Goal: Task Accomplishment & Management: Use online tool/utility

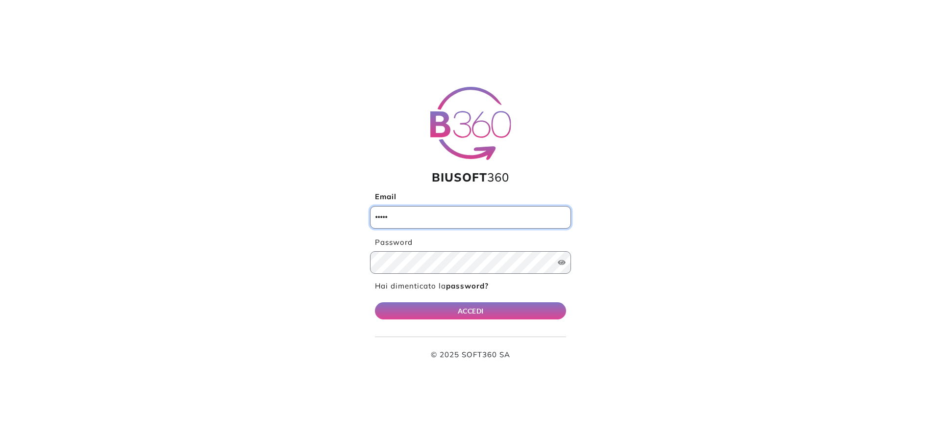
type input "**********"
click at [441, 307] on button "ACCEDI" at bounding box center [470, 310] width 191 height 17
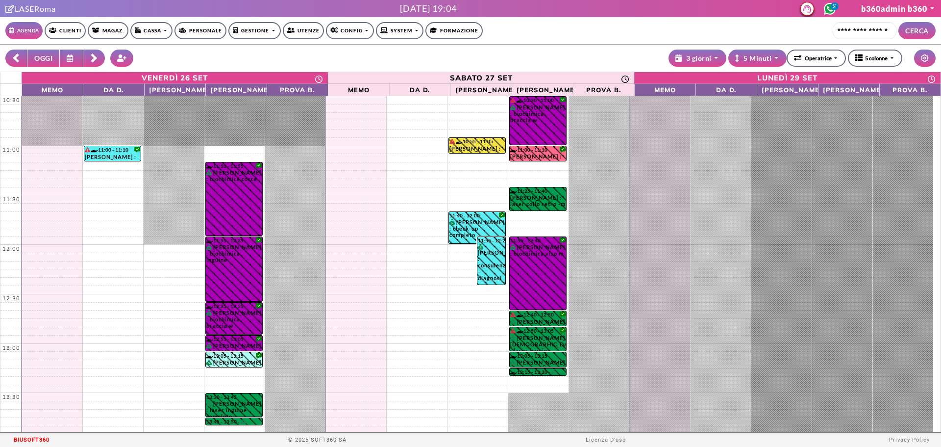
select select "**********"
select select "*"
type input "**********"
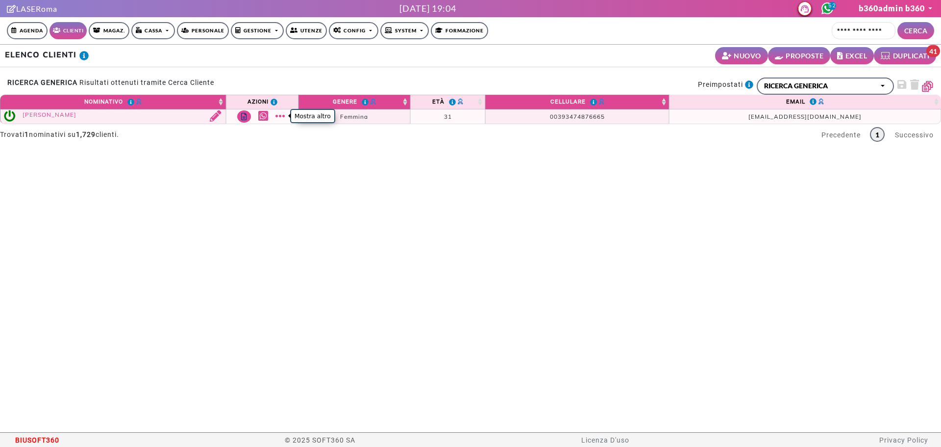
click at [284, 118] on link "Mostra altro" at bounding box center [281, 115] width 12 height 11
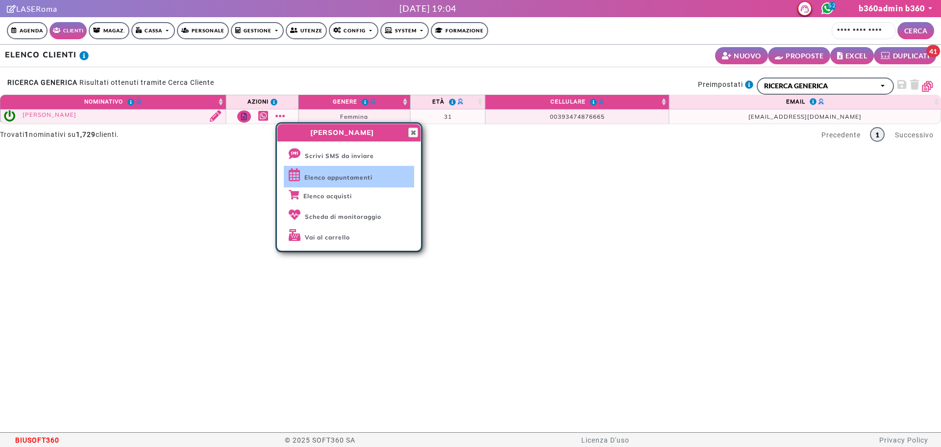
click at [320, 176] on span "Elenco appuntamenti" at bounding box center [338, 177] width 68 height 7
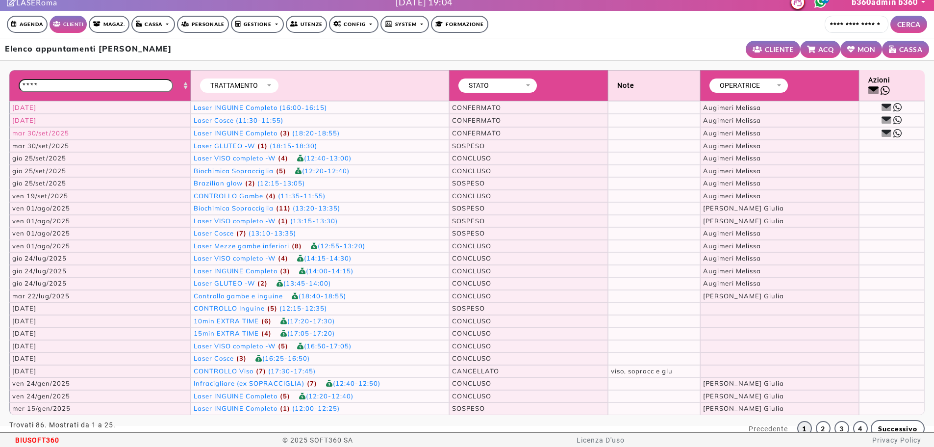
scroll to position [12, 0]
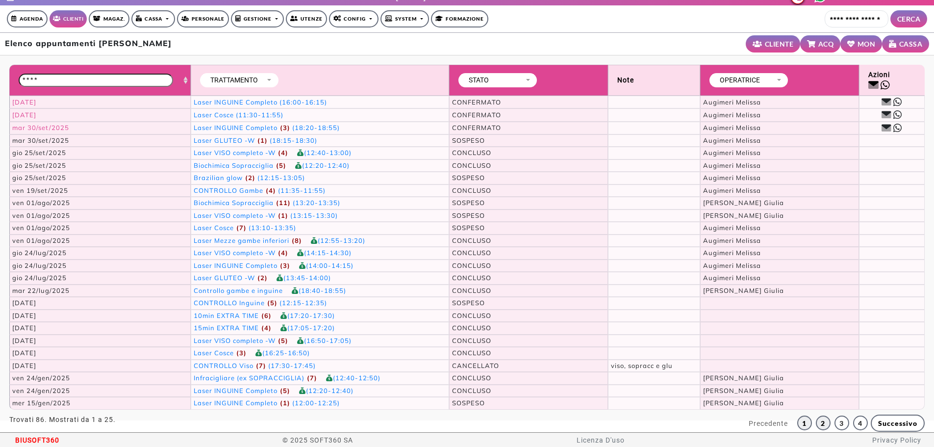
click at [826, 417] on link "2" at bounding box center [823, 422] width 15 height 15
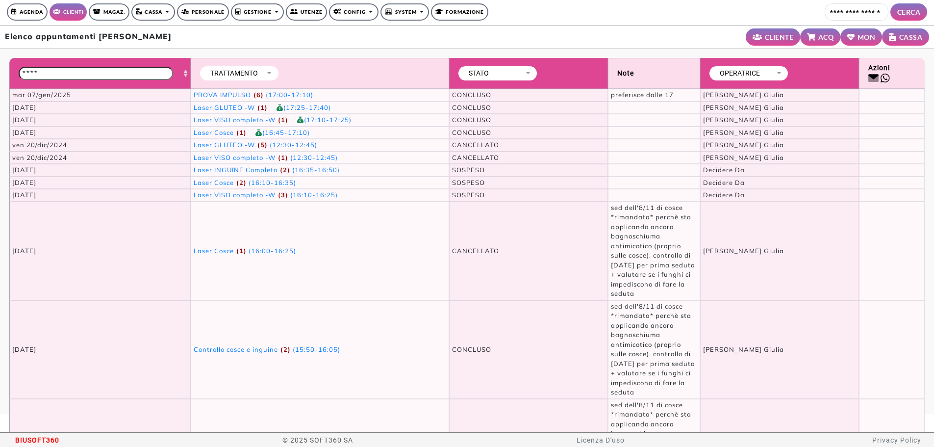
scroll to position [335, 0]
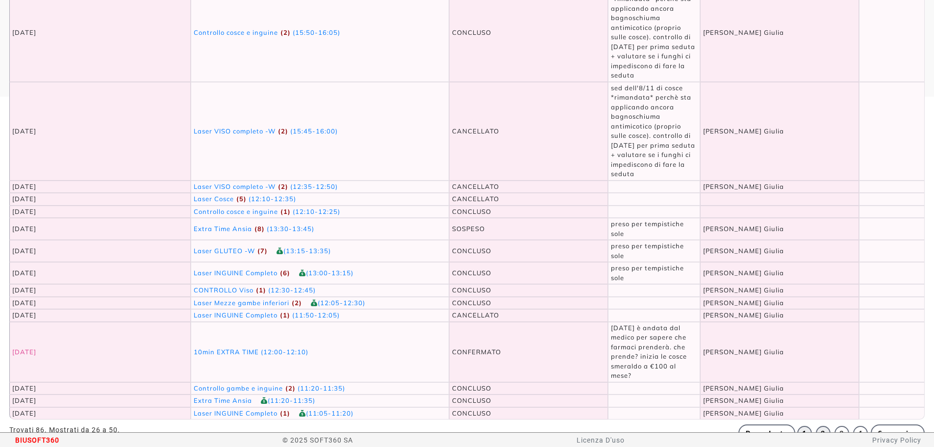
click at [811, 425] on link "1" at bounding box center [804, 432] width 15 height 15
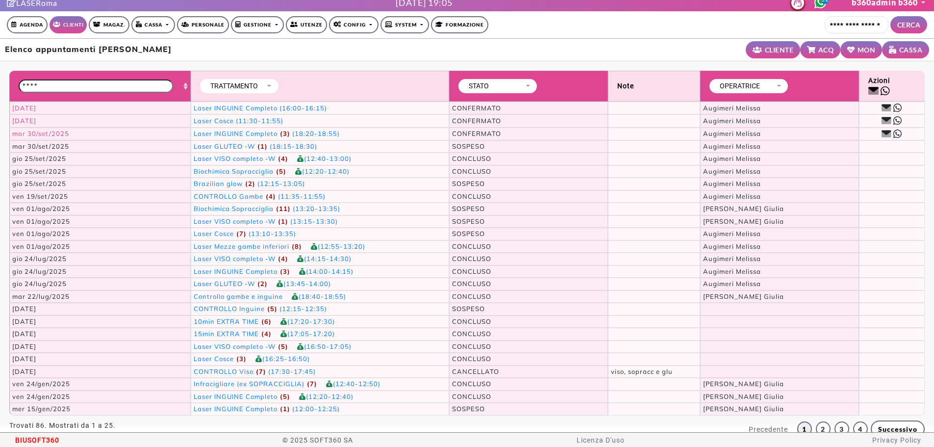
scroll to position [0, 0]
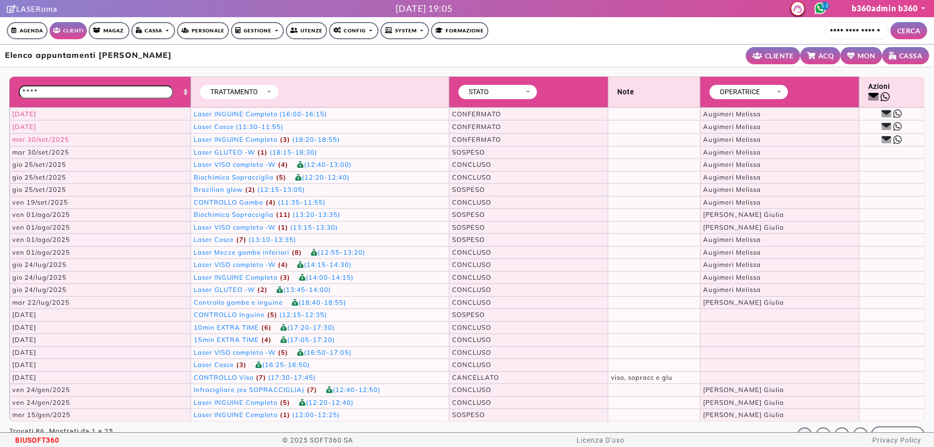
click at [25, 34] on link "Agenda" at bounding box center [27, 30] width 41 height 17
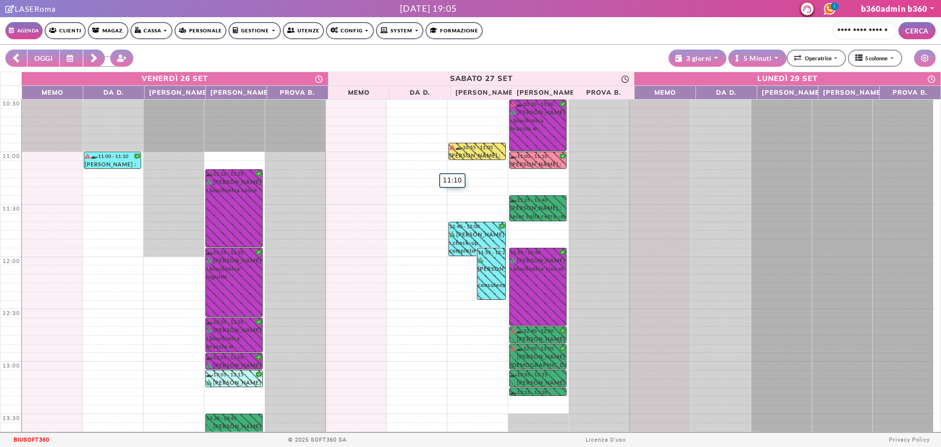
select select "**********"
select select "*"
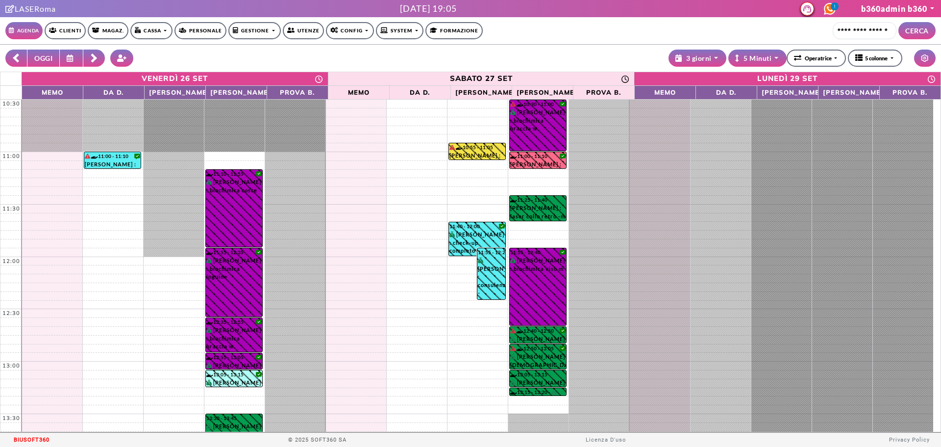
click at [69, 59] on icon at bounding box center [71, 57] width 9 height 7
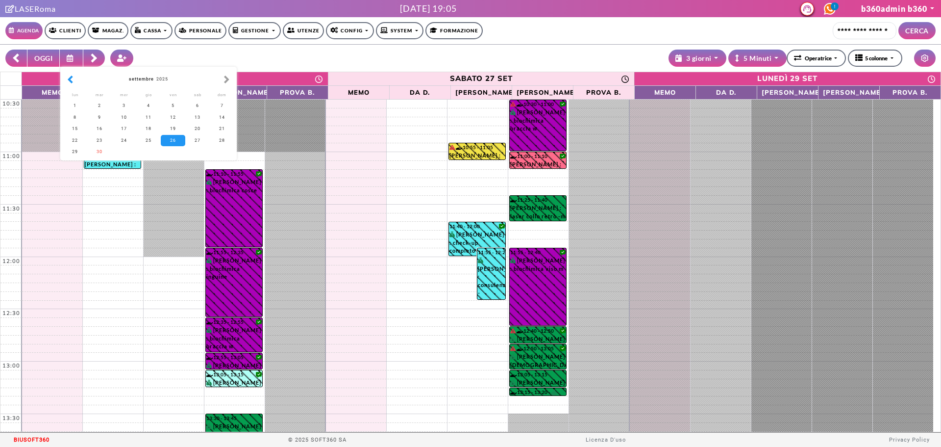
click at [69, 84] on button "button" at bounding box center [70, 79] width 10 height 11
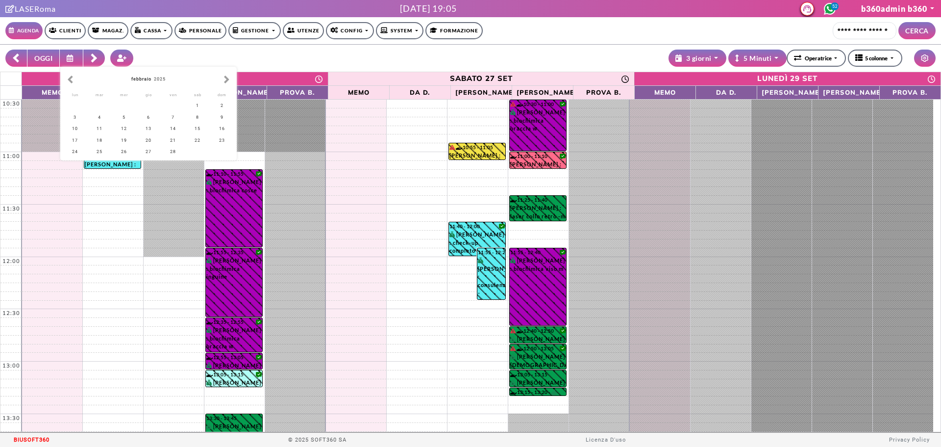
click at [69, 84] on button "button" at bounding box center [70, 79] width 10 height 11
click at [170, 141] on div "24" at bounding box center [173, 140] width 25 height 11
type input "**********"
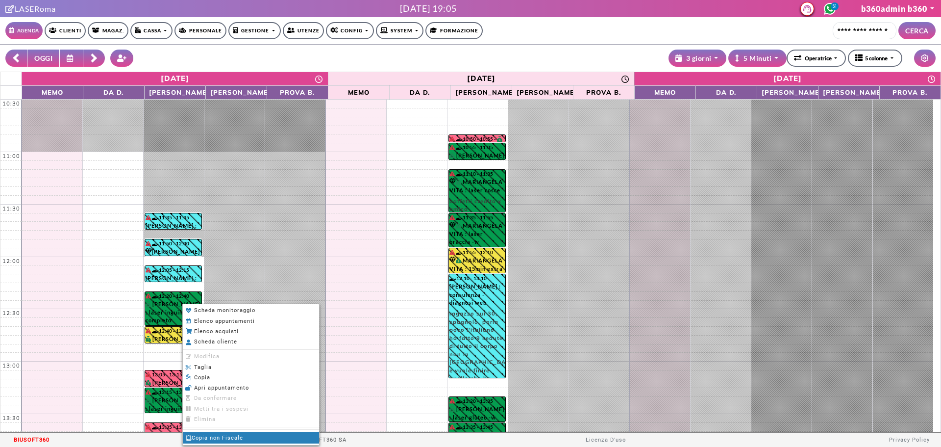
click at [220, 441] on span "Copia non Fiscale" at bounding box center [214, 437] width 58 height 6
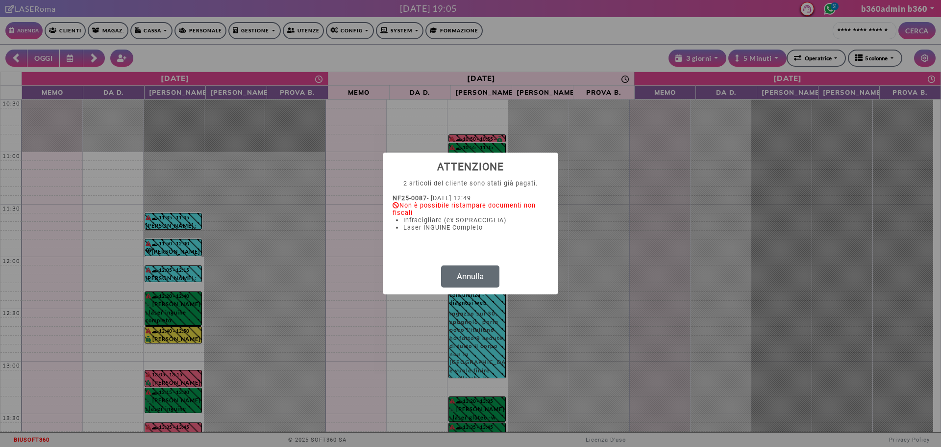
click at [468, 275] on button "Annulla" at bounding box center [470, 276] width 58 height 23
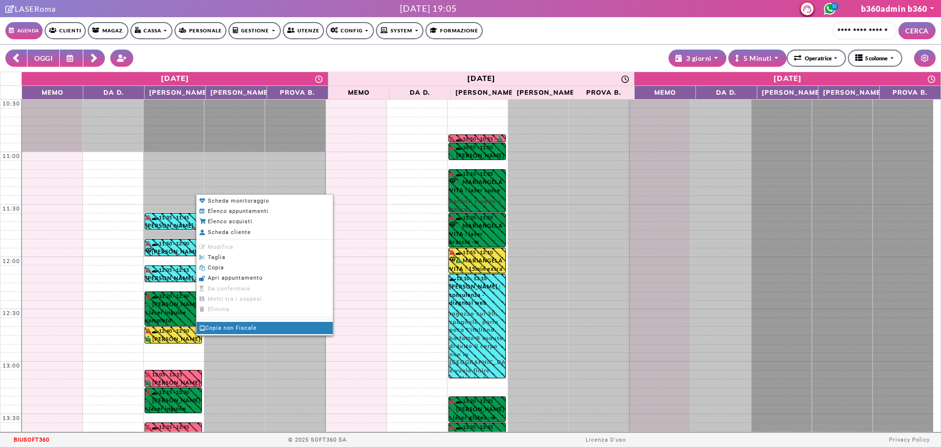
click at [220, 328] on span "Copia non Fiscale" at bounding box center [228, 328] width 58 height 6
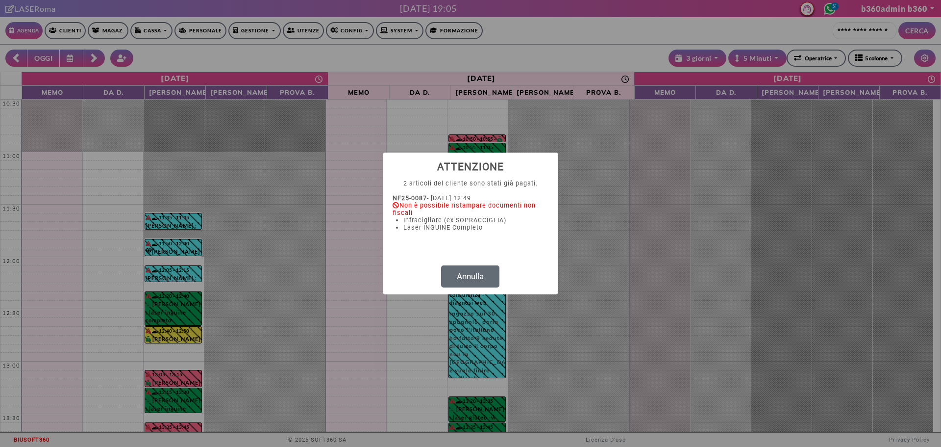
click at [467, 278] on button "Annulla" at bounding box center [470, 276] width 58 height 23
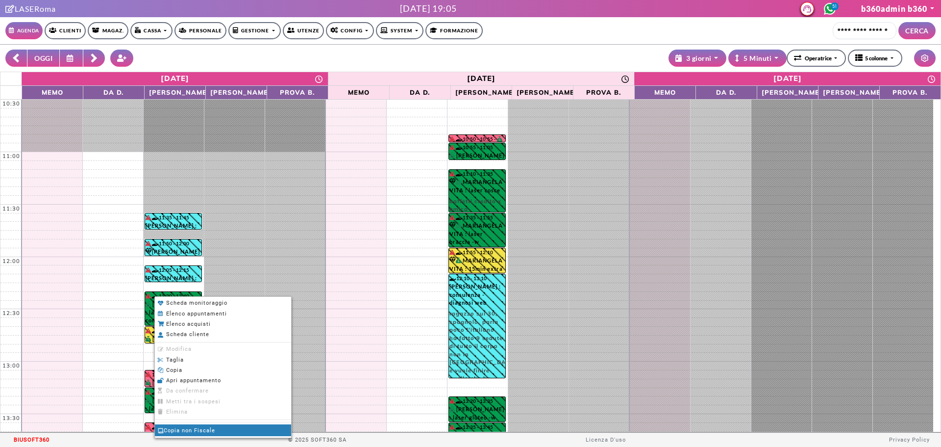
click at [204, 427] on span "Copia non Fiscale" at bounding box center [186, 430] width 58 height 6
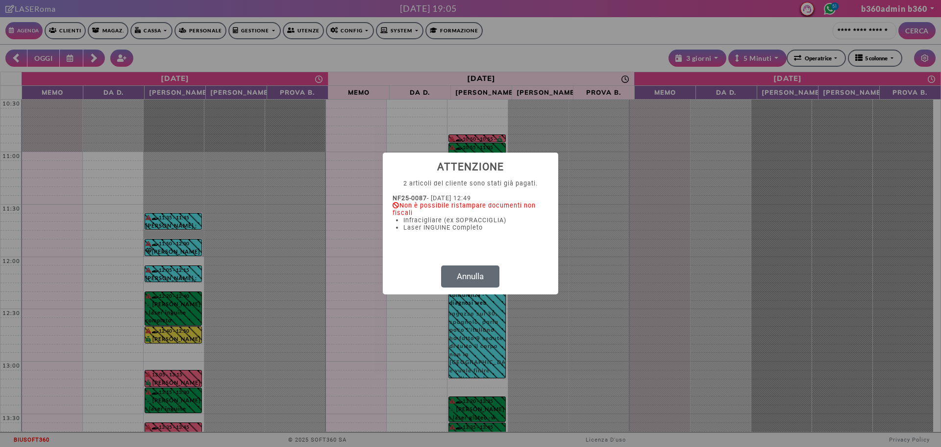
click at [471, 275] on button "Annulla" at bounding box center [470, 276] width 58 height 23
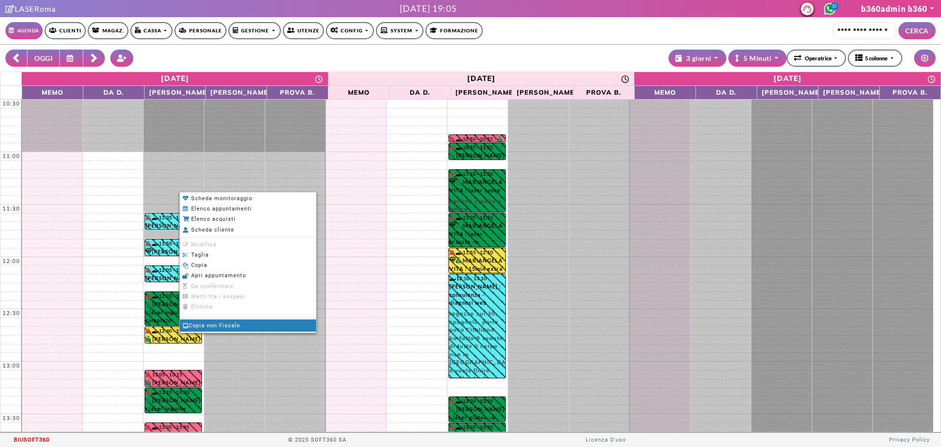
click at [201, 326] on span "Copia non Fiscale" at bounding box center [211, 325] width 58 height 6
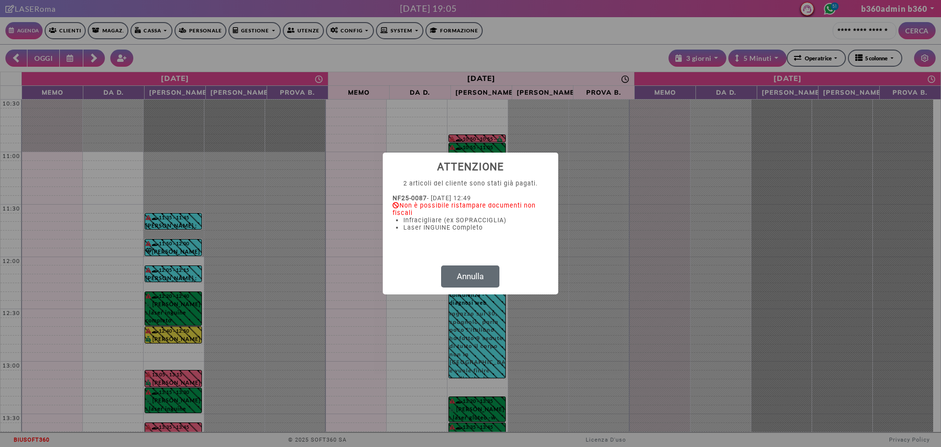
click at [473, 279] on button "Annulla" at bounding box center [470, 276] width 58 height 23
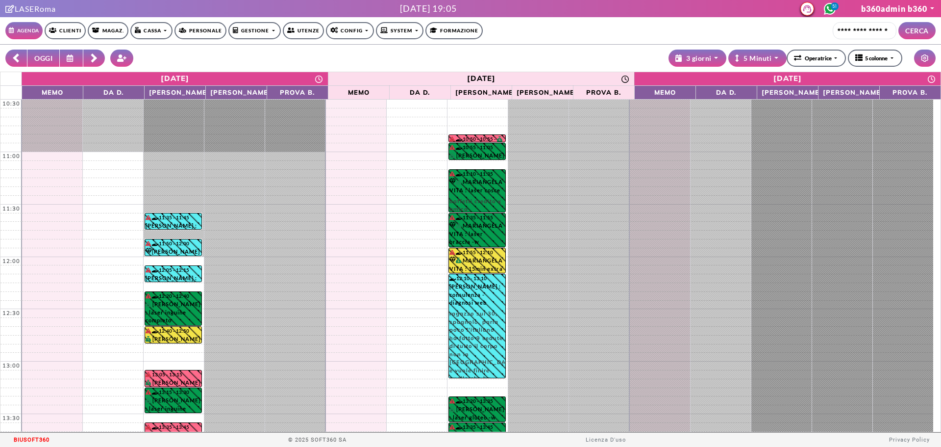
click at [186, 18] on nav "Agenda Clienti Magaz. Cassa Emissione Documenti Gestione documenti Personale Ge…" at bounding box center [470, 30] width 930 height 27
click at [167, 28] on link "Cassa" at bounding box center [151, 30] width 42 height 17
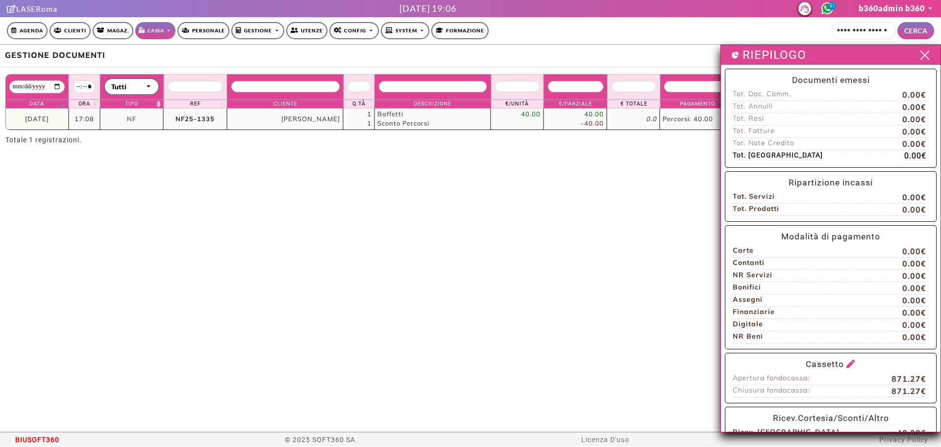
click at [917, 50] on span at bounding box center [924, 55] width 15 height 12
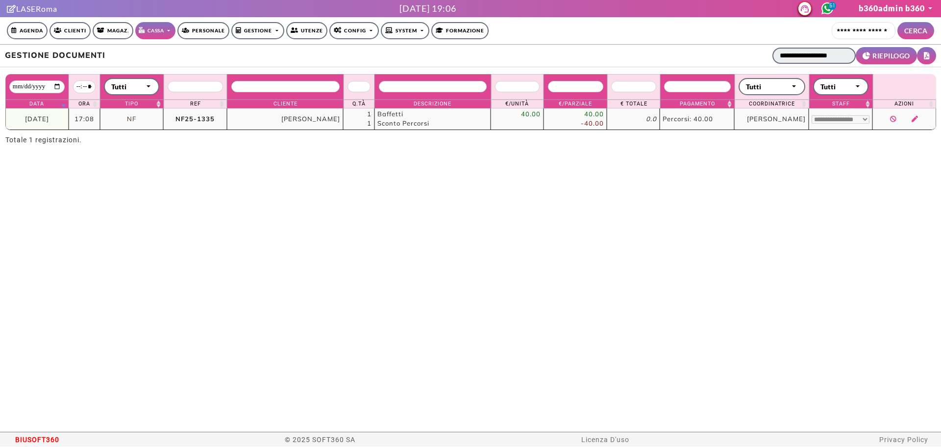
click at [794, 60] on input "**********" at bounding box center [814, 56] width 83 height 16
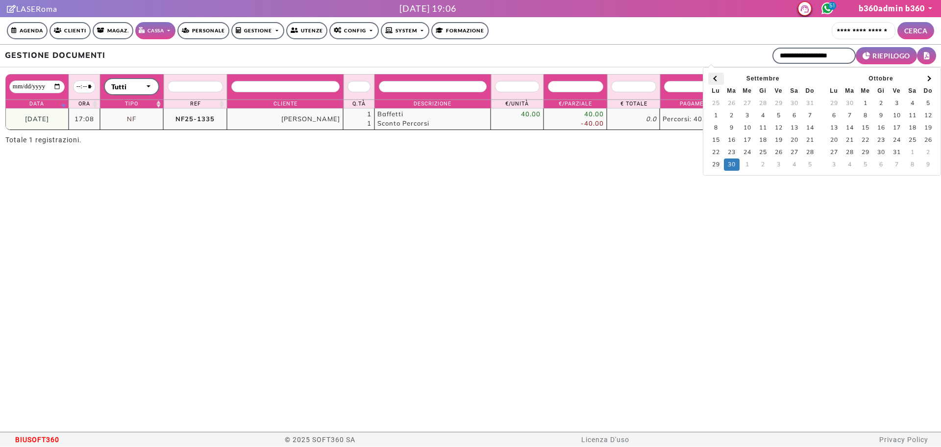
click at [712, 80] on th at bounding box center [716, 79] width 16 height 12
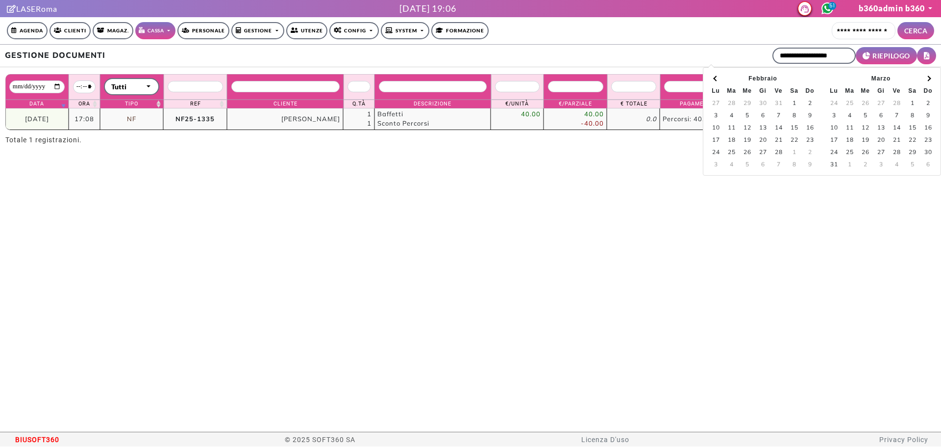
click at [712, 80] on th at bounding box center [716, 79] width 16 height 12
type input "**********"
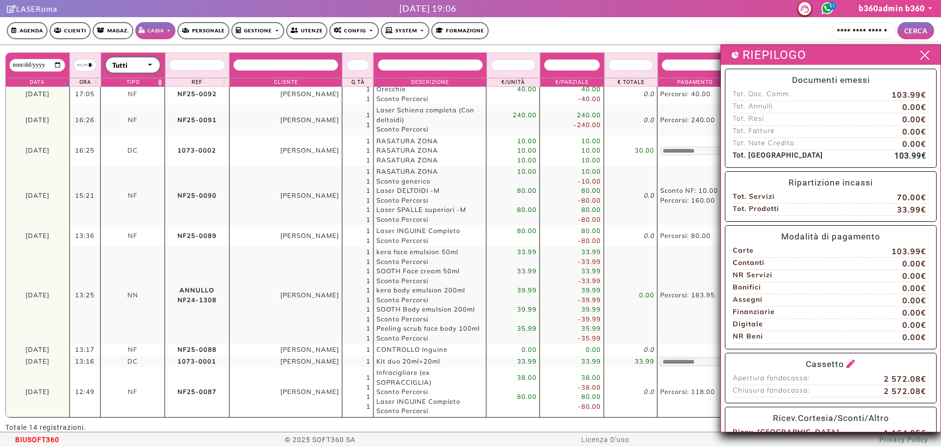
scroll to position [22, 0]
drag, startPoint x: 372, startPoint y: 374, endPoint x: 438, endPoint y: 408, distance: 74.8
click at [438, 408] on td "Infracigliare (ex SOPRACCIGLIA) Sconto Percorsi Laser INGUINE Completo Sconto P…" at bounding box center [430, 391] width 113 height 50
drag, startPoint x: 438, startPoint y: 408, endPoint x: 378, endPoint y: 408, distance: 59.3
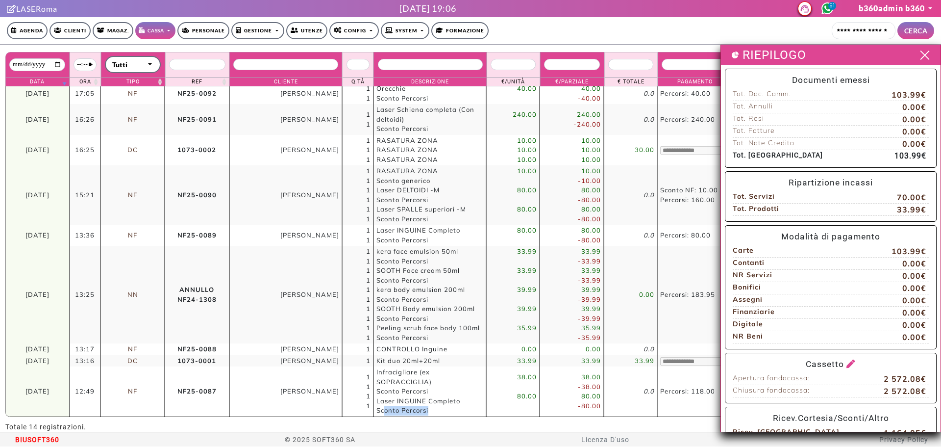
click at [379, 408] on td "Infracigliare (ex SOPRACCIGLIA) Sconto Percorsi Laser INGUINE Completo Sconto P…" at bounding box center [430, 391] width 113 height 50
drag, startPoint x: 371, startPoint y: 408, endPoint x: 436, endPoint y: 408, distance: 64.7
click at [436, 408] on td "Infracigliare (ex SOPRACCIGLIA) Sconto Percorsi Laser INGUINE Completo Sconto P…" at bounding box center [430, 391] width 113 height 50
drag, startPoint x: 431, startPoint y: 390, endPoint x: 380, endPoint y: 390, distance: 51.0
click at [380, 390] on td "Infracigliare (ex SOPRACCIGLIA) Sconto Percorsi Laser INGUINE Completo Sconto P…" at bounding box center [430, 391] width 113 height 50
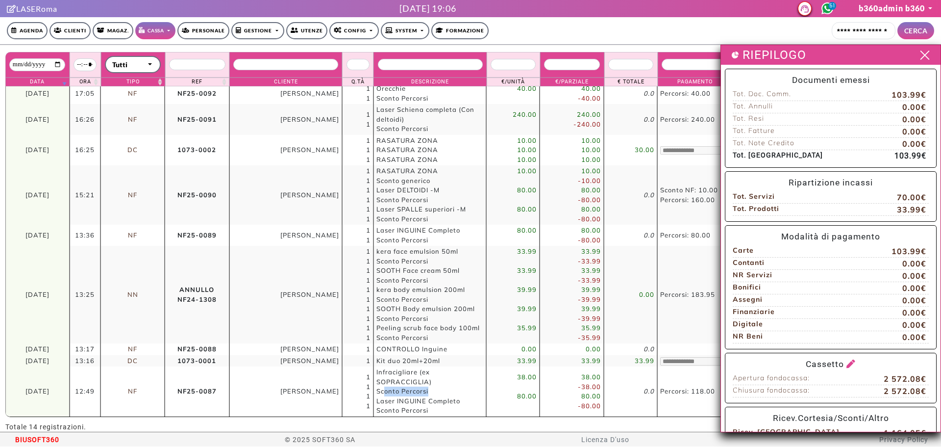
click at [379, 390] on span "Sconto Percorsi" at bounding box center [402, 391] width 52 height 8
